Goal: Information Seeking & Learning: Find specific fact

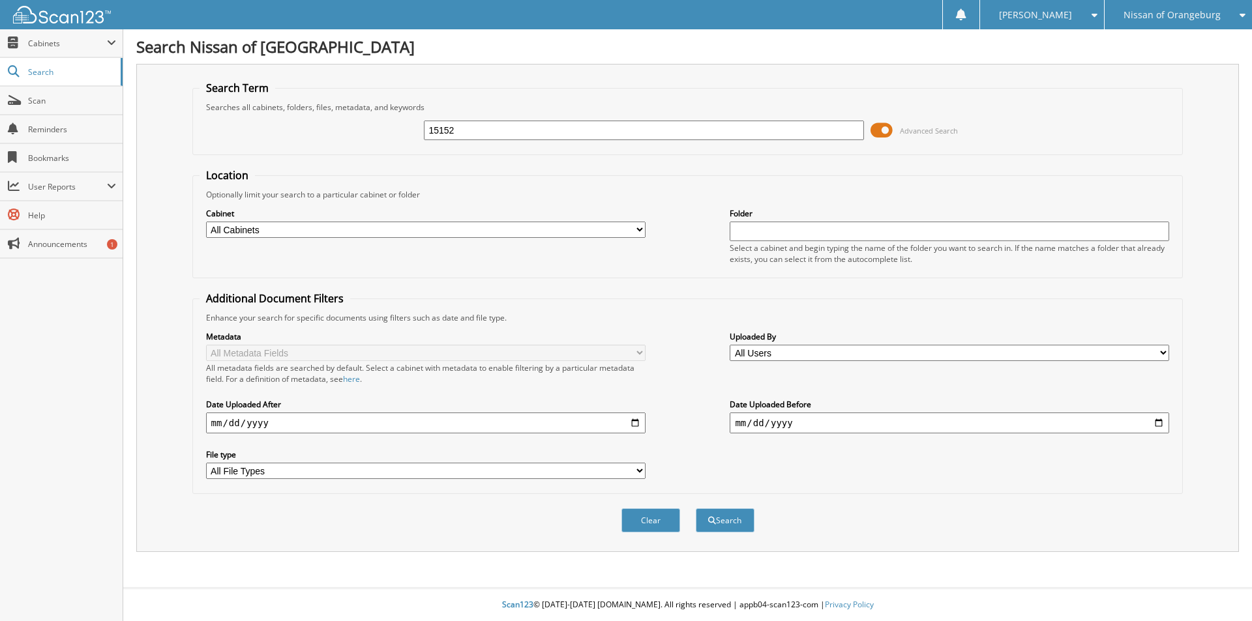
type input "15152"
click at [696, 508] on button "Search" at bounding box center [725, 520] width 59 height 24
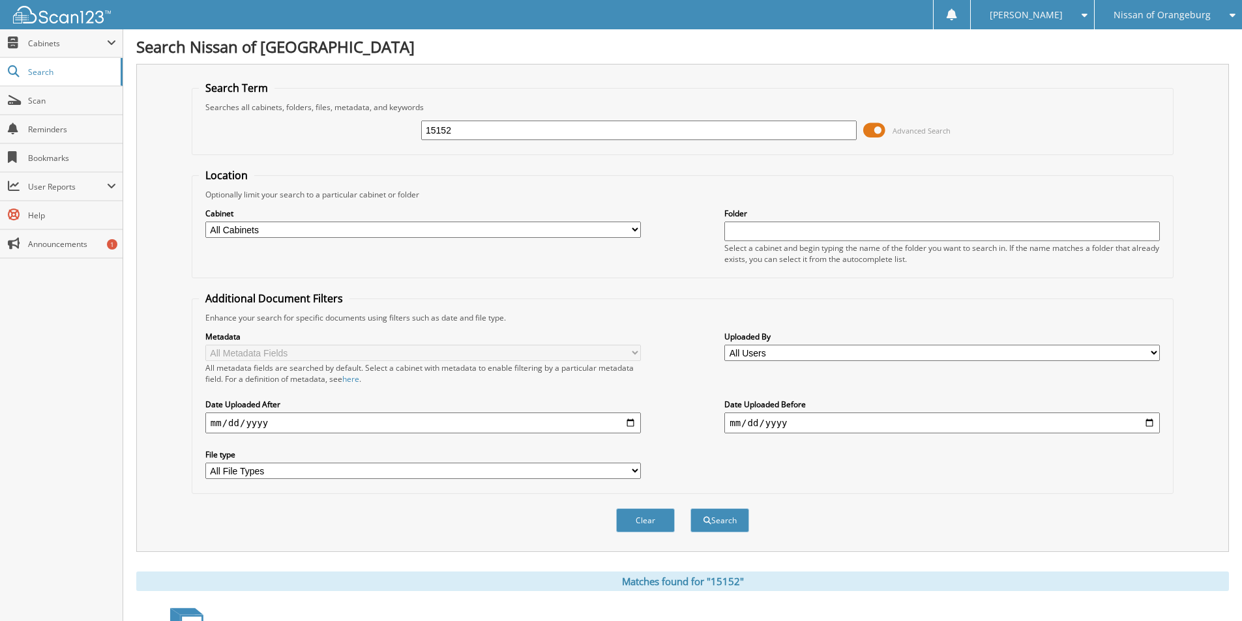
click at [750, 128] on input "15152" at bounding box center [638, 131] width 435 height 20
type input "15457"
click at [690, 508] on button "Search" at bounding box center [719, 520] width 59 height 24
